Goal: Find specific page/section: Find specific page/section

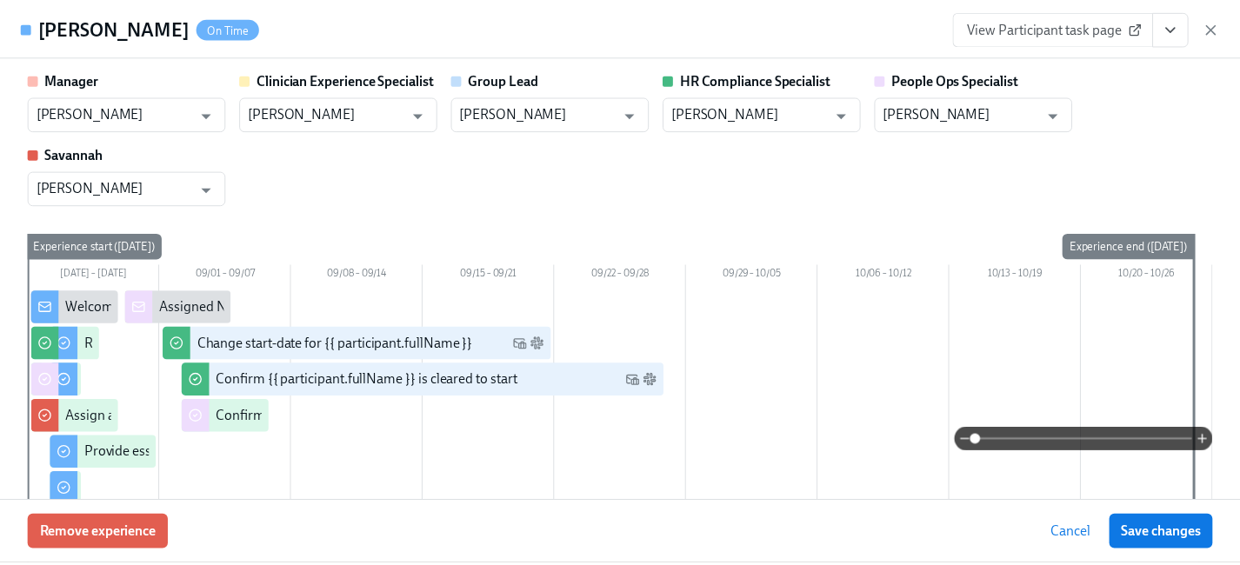
scroll to position [353, 0]
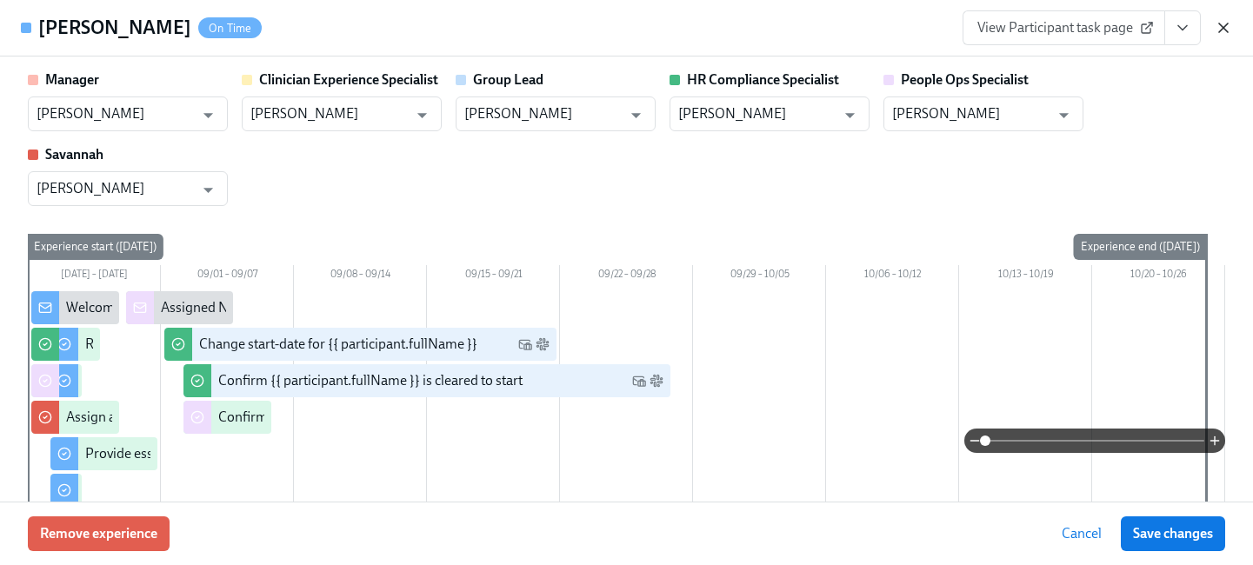
click at [1223, 23] on icon "button" at bounding box center [1223, 27] width 17 height 17
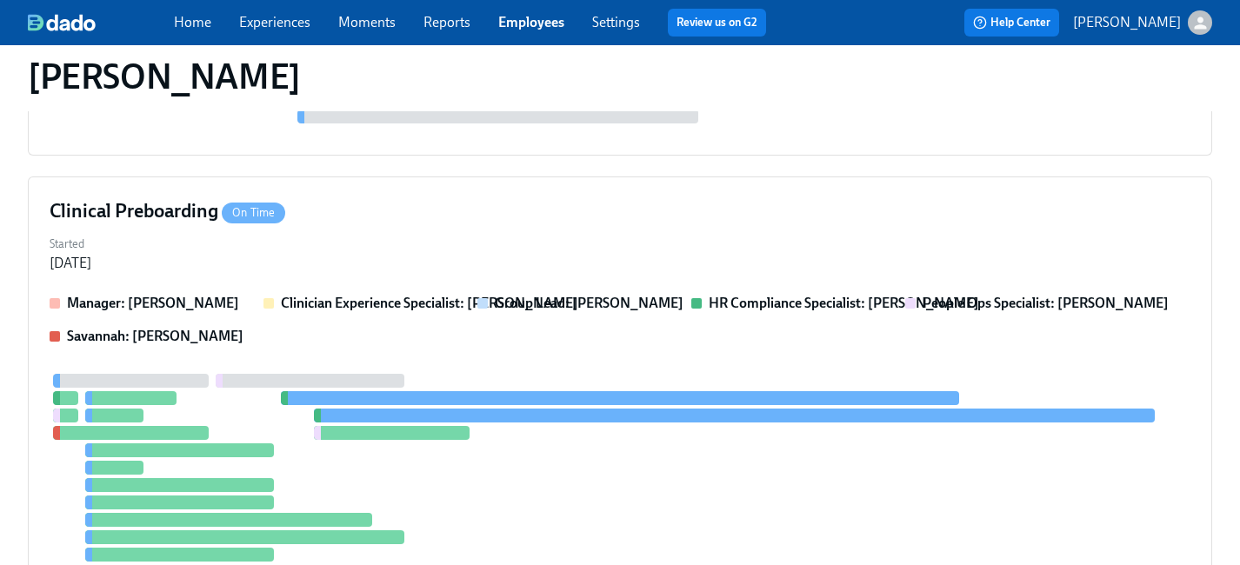
click at [511, 21] on link "Employees" at bounding box center [531, 22] width 66 height 17
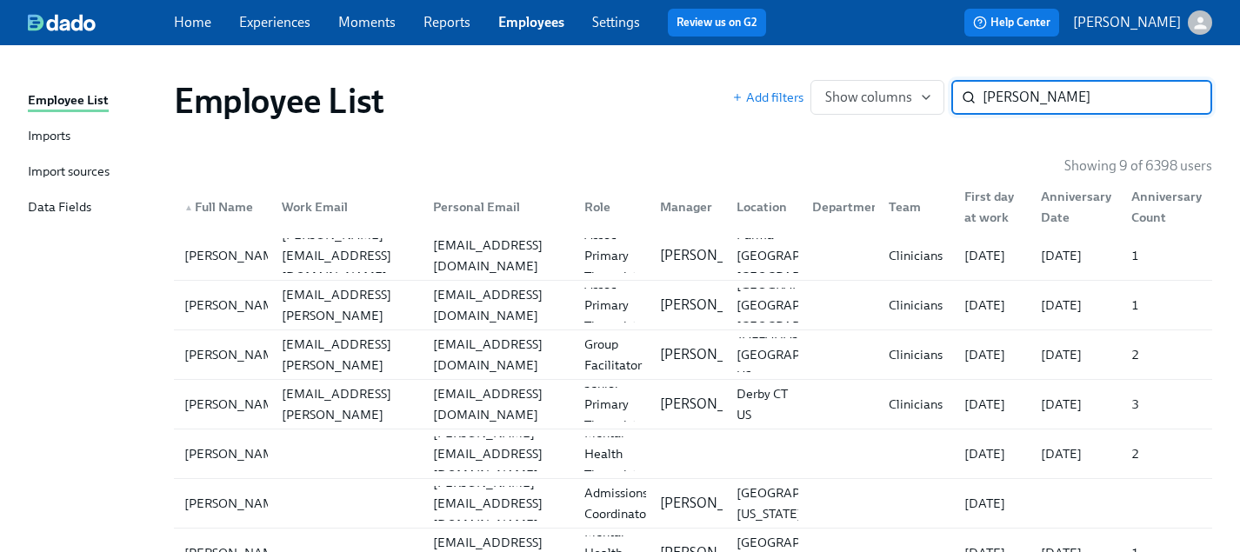
type input "[PERSON_NAME]"
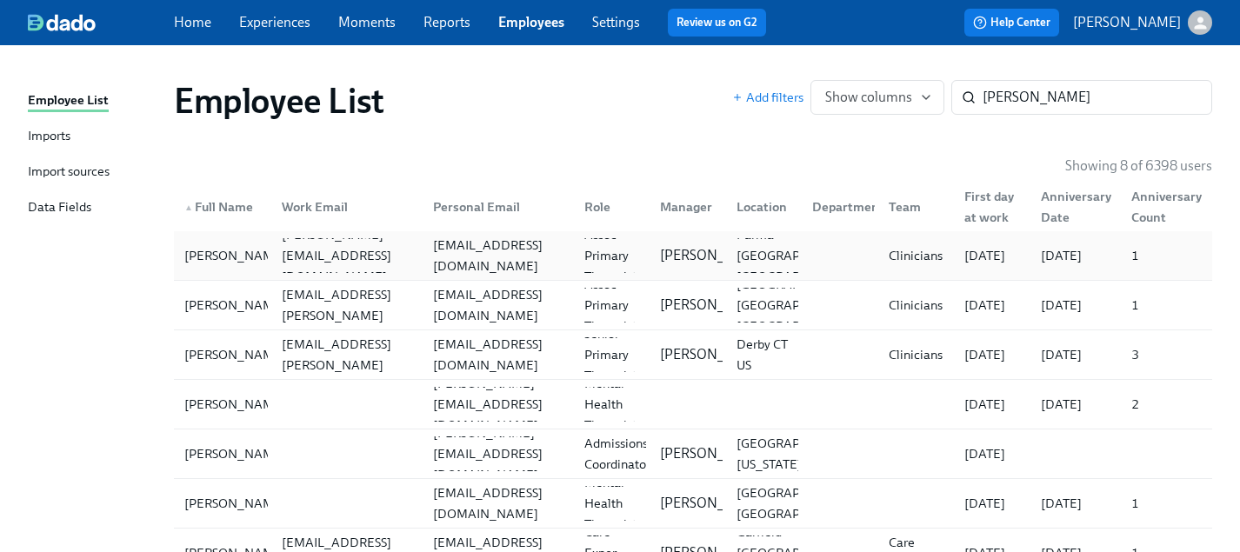
click at [548, 265] on div "[EMAIL_ADDRESS][DOMAIN_NAME]" at bounding box center [498, 256] width 144 height 42
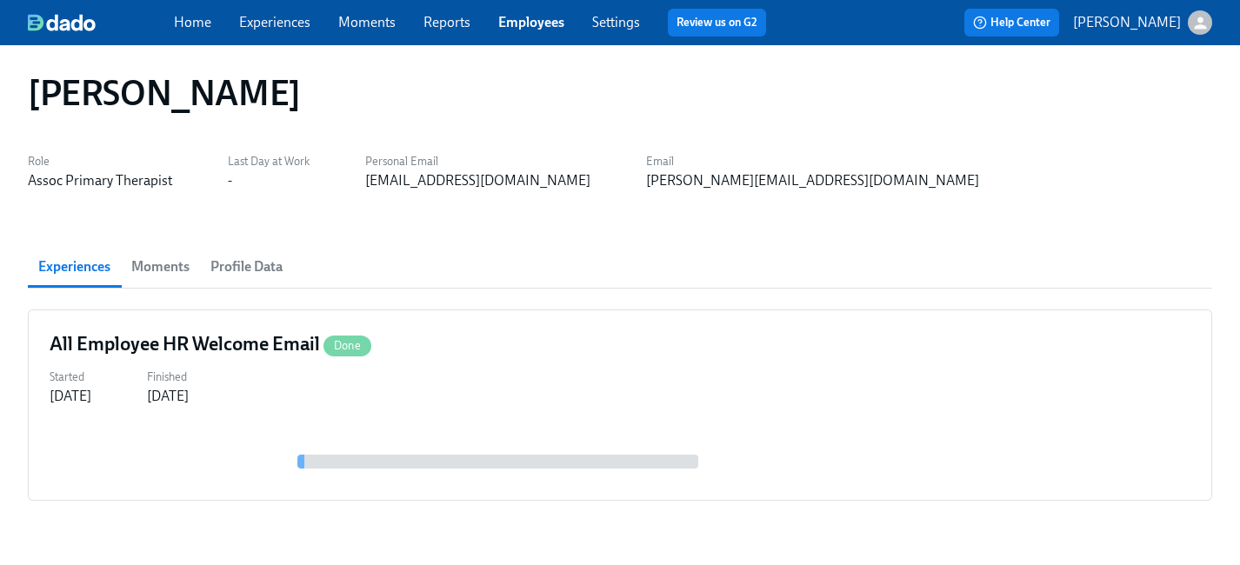
scroll to position [62, 0]
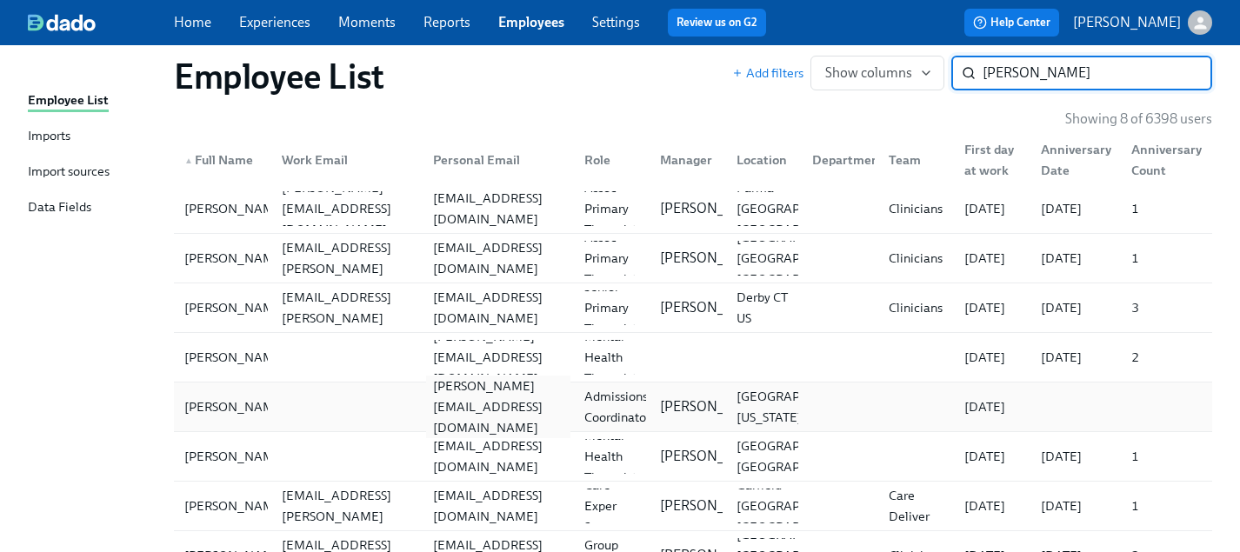
scroll to position [48, 0]
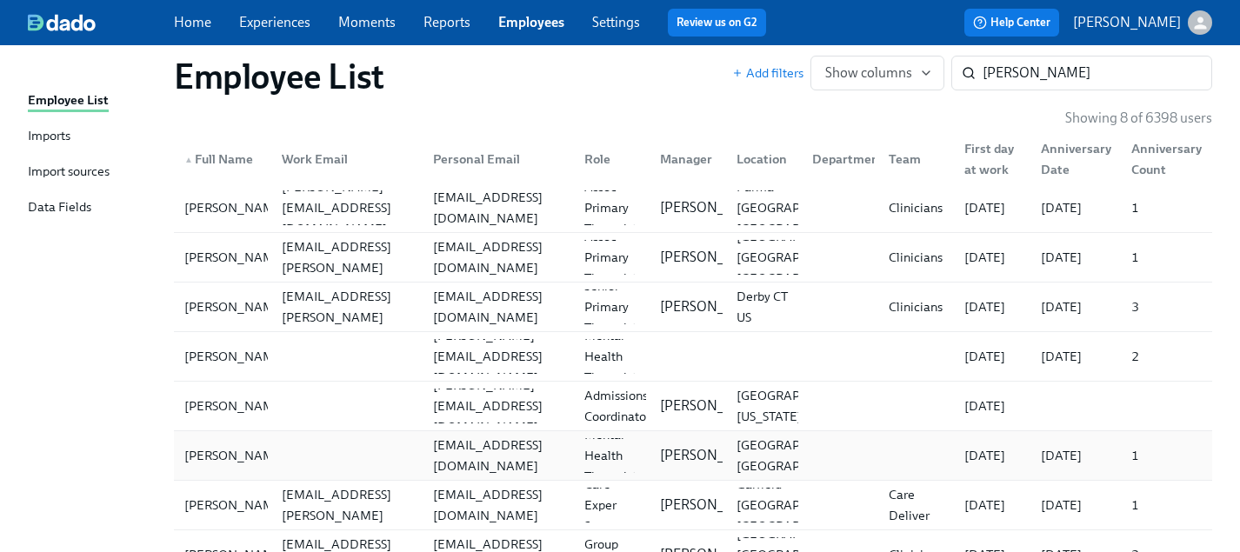
click at [465, 460] on div "[EMAIL_ADDRESS][DOMAIN_NAME]" at bounding box center [498, 456] width 144 height 42
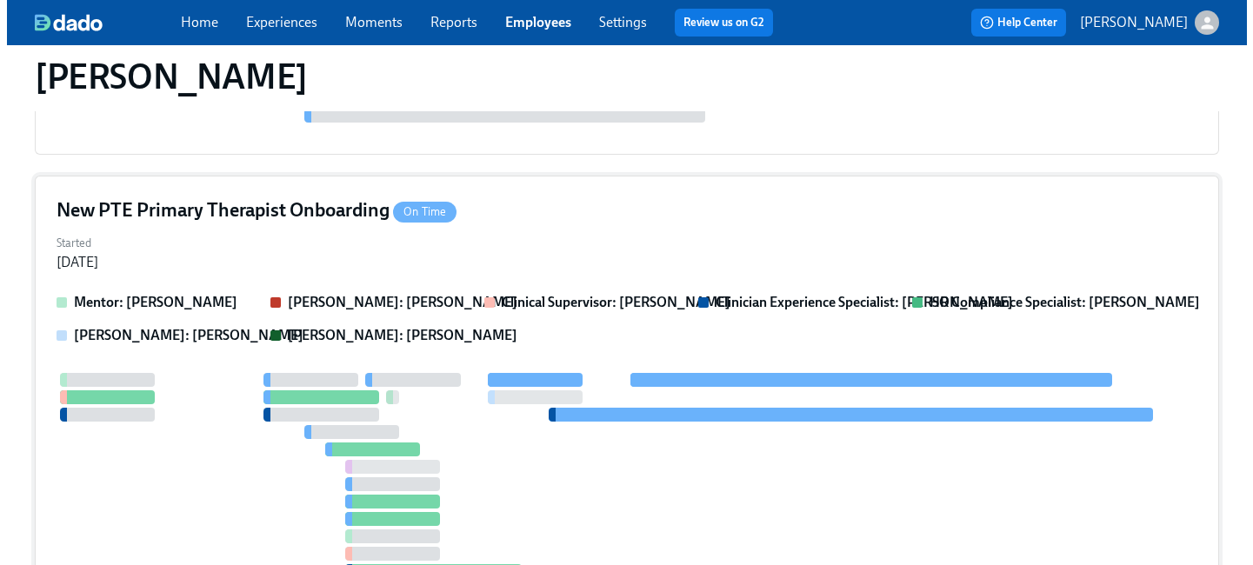
scroll to position [878, 0]
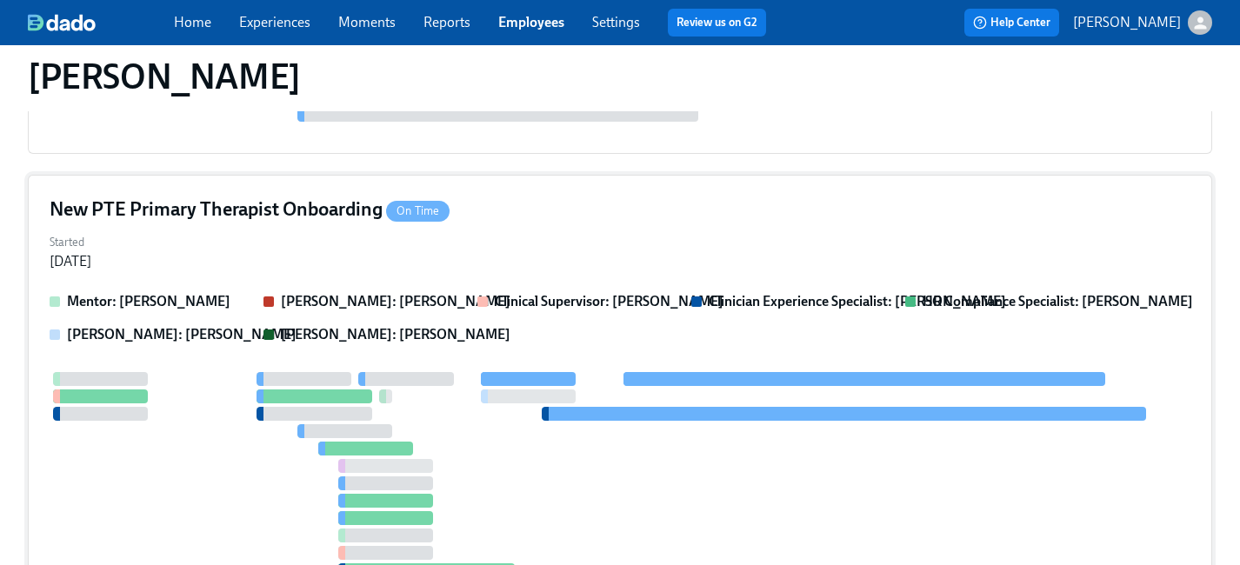
click at [542, 214] on div "New PTE Primary Therapist Onboarding On Time" at bounding box center [620, 210] width 1141 height 26
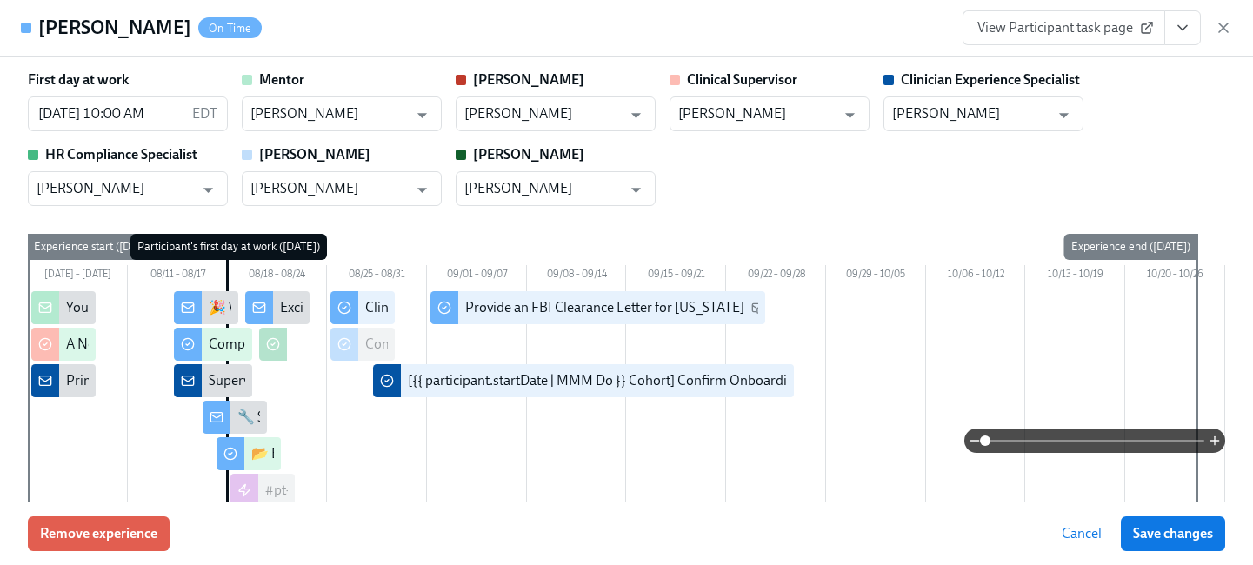
click at [1131, 32] on span "View Participant task page" at bounding box center [1063, 27] width 173 height 17
